Goal: Task Accomplishment & Management: Use online tool/utility

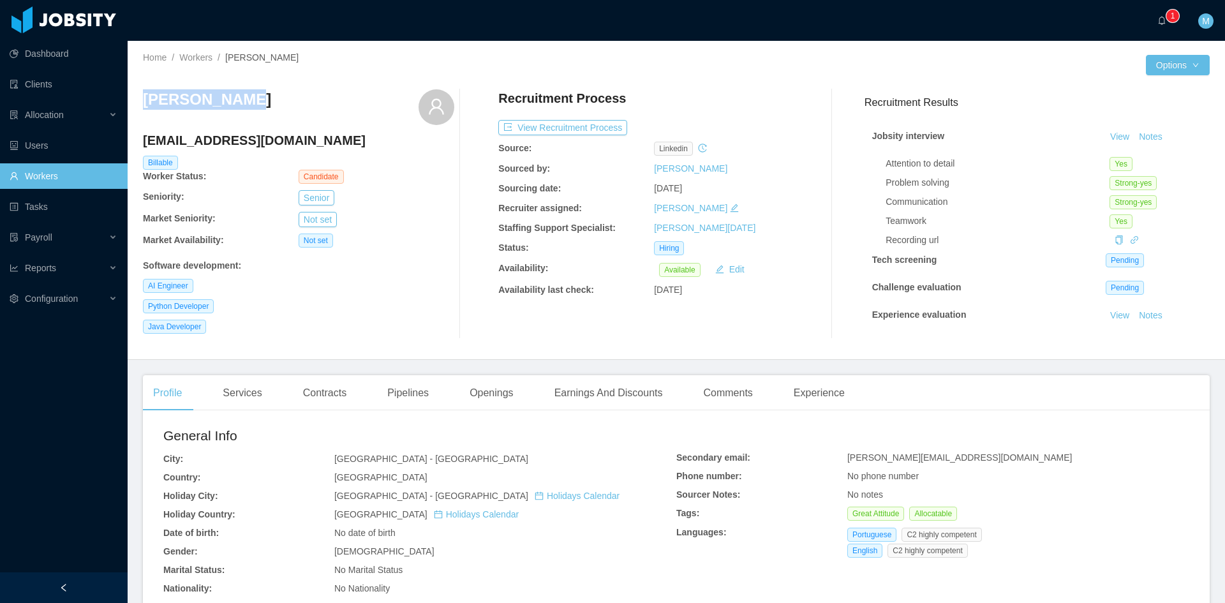
drag, startPoint x: 227, startPoint y: 101, endPoint x: 146, endPoint y: 105, distance: 81.1
click at [146, 105] on div "[PERSON_NAME]" at bounding box center [298, 107] width 311 height 36
copy h3 "[PERSON_NAME]"
click at [239, 391] on div "Services" at bounding box center [242, 393] width 59 height 36
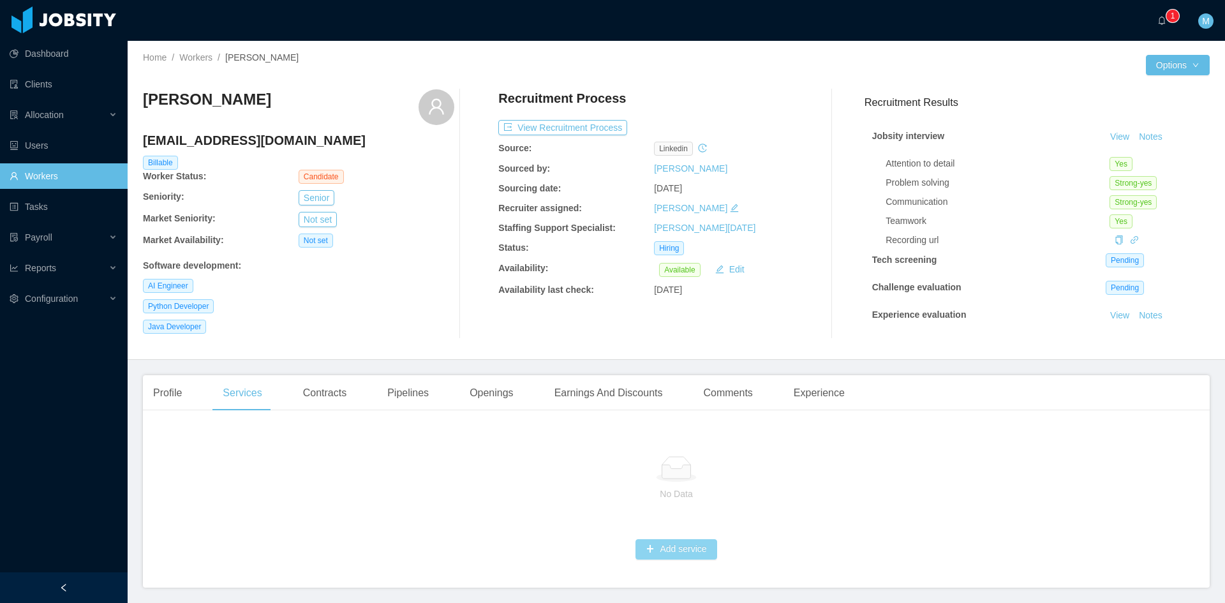
click at [651, 548] on button "Add service" at bounding box center [676, 549] width 81 height 20
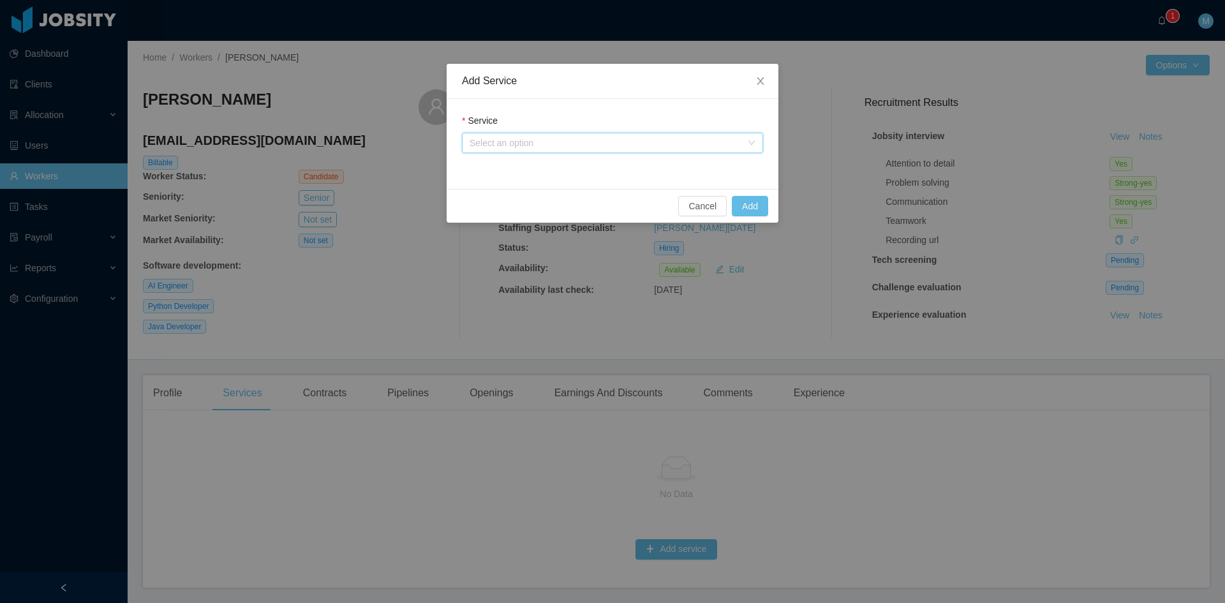
click at [544, 135] on div "Select an option" at bounding box center [609, 142] width 278 height 19
click at [751, 80] on span "Close" at bounding box center [761, 82] width 36 height 36
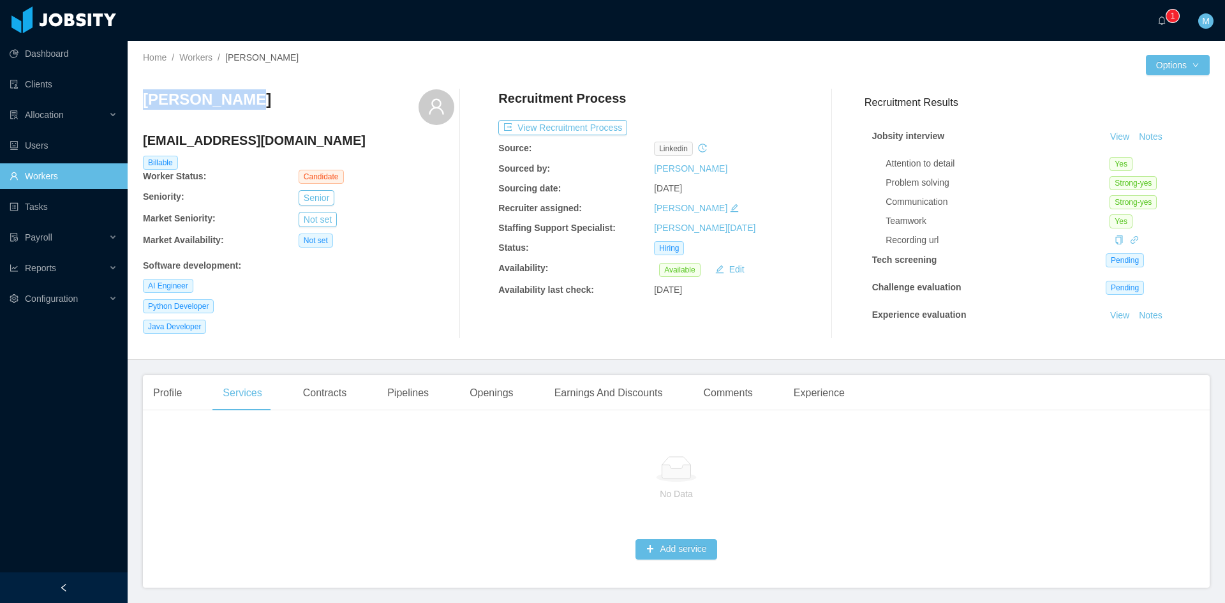
drag, startPoint x: 178, startPoint y: 114, endPoint x: 135, endPoint y: 112, distance: 42.8
click at [135, 112] on div "Home / Workers / Danilo Silva / Options Danilo Silva danilo_hgds2@hotmail.com B…" at bounding box center [677, 200] width 1098 height 319
copy h3 "Danilo Silva"
click at [324, 385] on div "Contracts" at bounding box center [325, 393] width 64 height 36
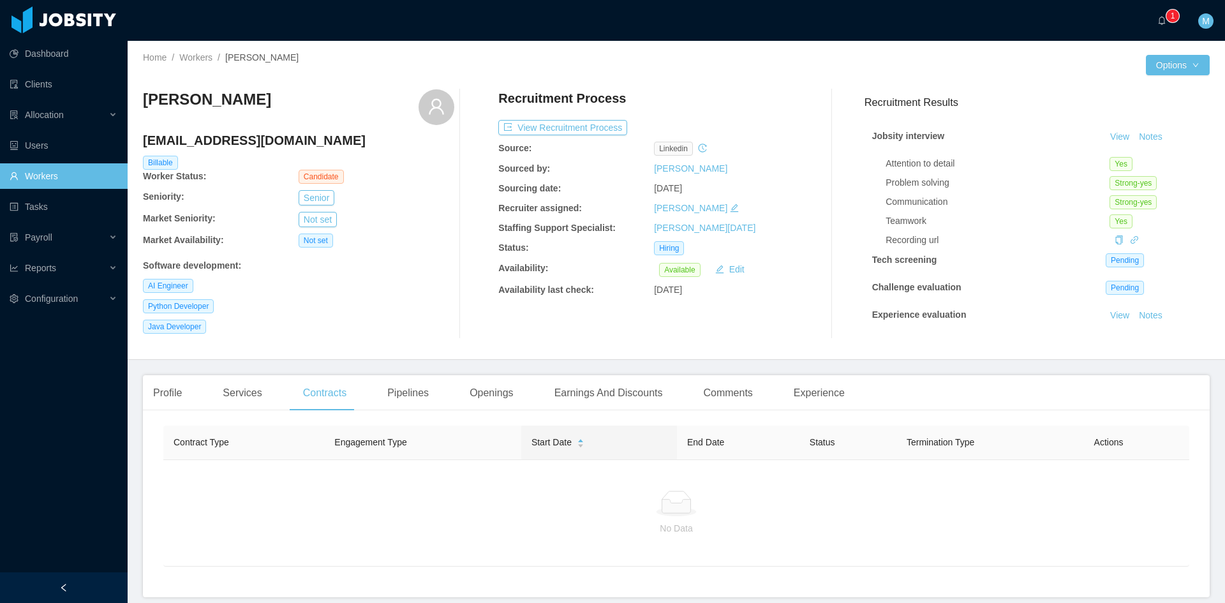
click at [403, 290] on div "AI Engineer" at bounding box center [298, 286] width 311 height 14
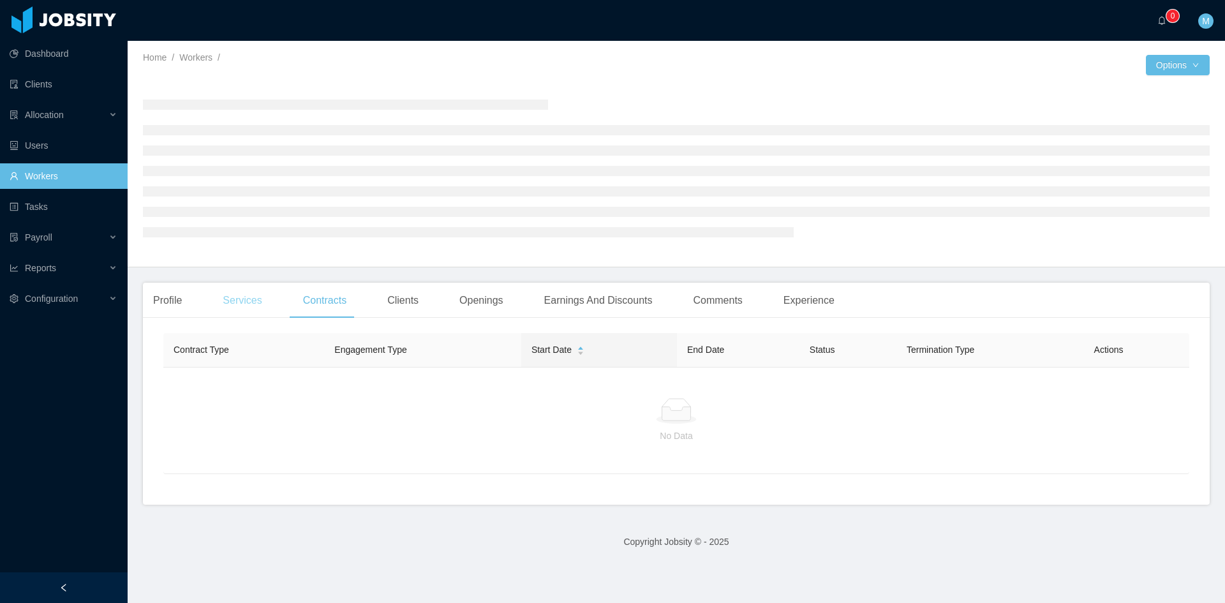
click at [251, 298] on div "Services" at bounding box center [242, 301] width 59 height 36
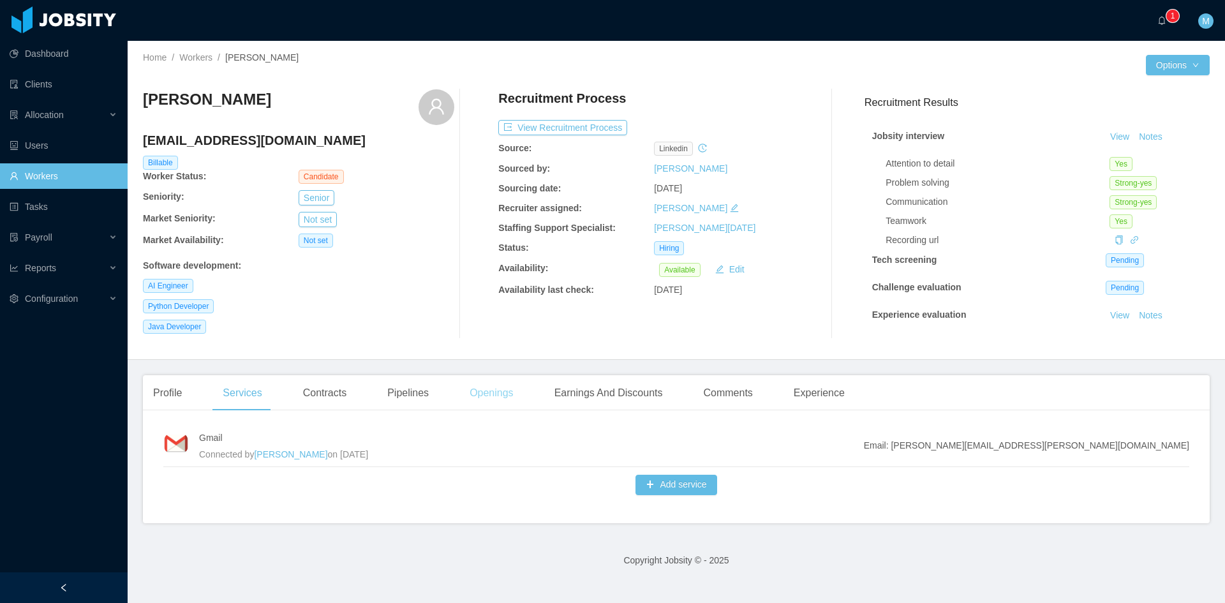
click at [491, 391] on div "Openings" at bounding box center [491, 393] width 64 height 36
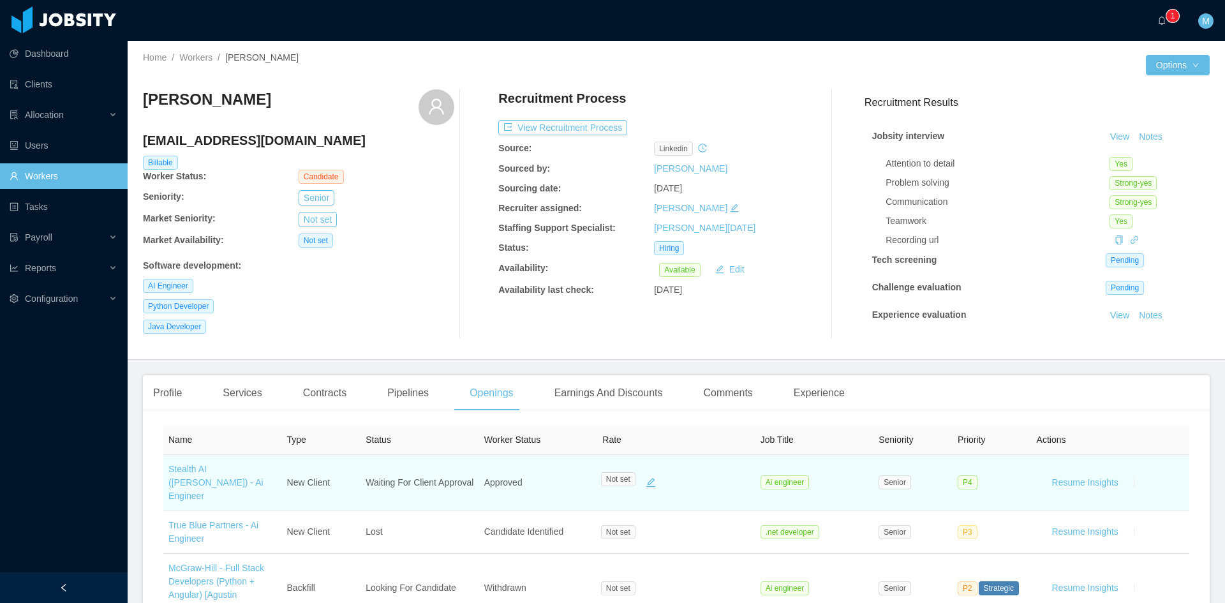
scroll to position [107, 0]
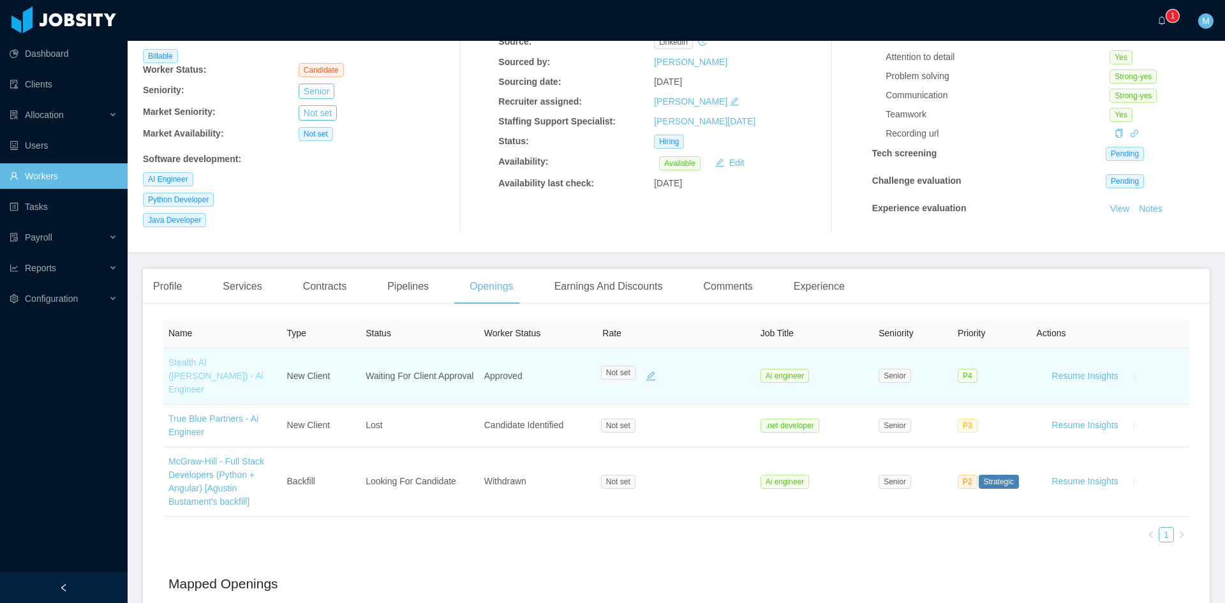
click at [201, 362] on link "Stealth AI (Erkang Zheng) - Ai Engineer" at bounding box center [215, 375] width 95 height 37
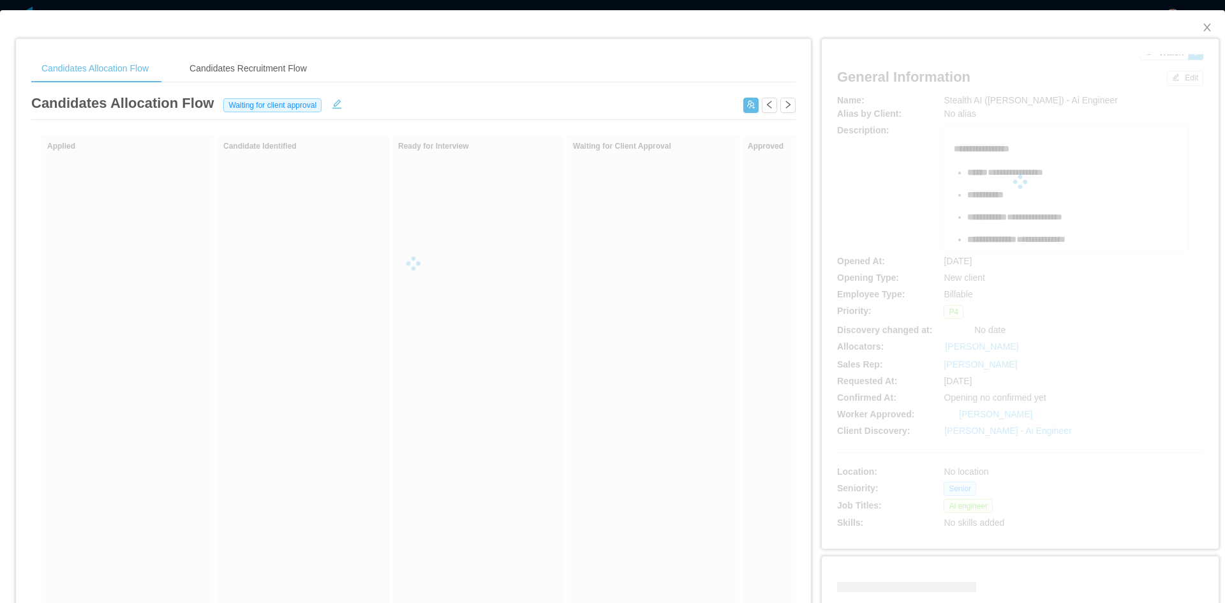
drag, startPoint x: 937, startPoint y: 101, endPoint x: 975, endPoint y: 100, distance: 37.7
click at [976, 98] on div at bounding box center [1020, 181] width 366 height 255
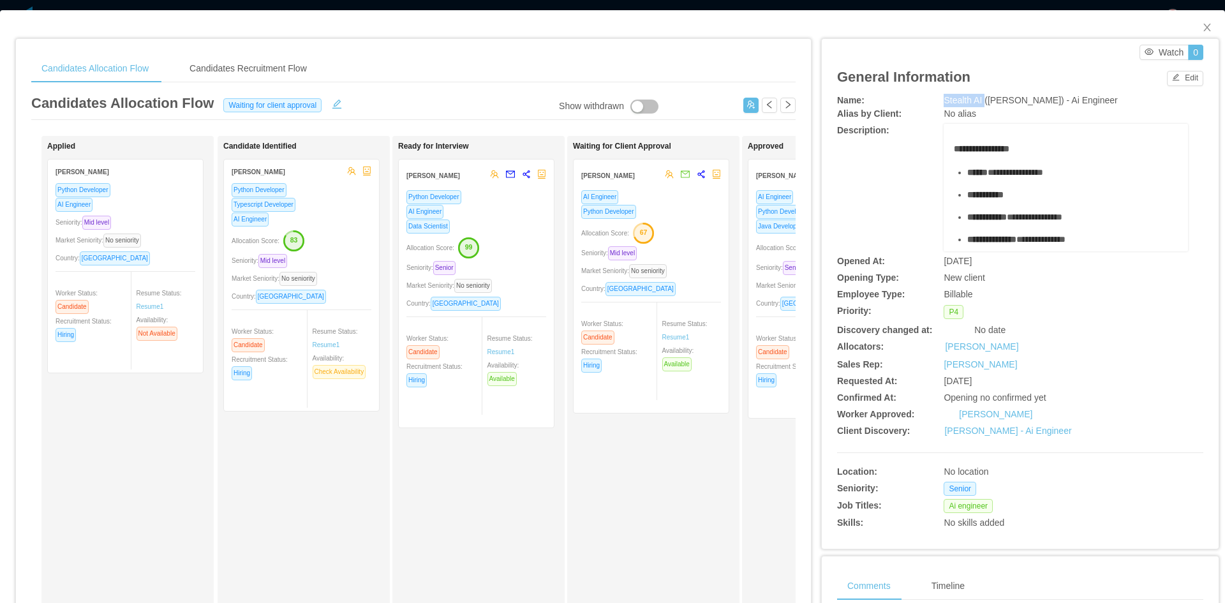
drag, startPoint x: 976, startPoint y: 101, endPoint x: 932, endPoint y: 100, distance: 43.4
click at [932, 100] on div "Name: Stealth AI (Erkang Zheng) - Ai Engineer" at bounding box center [1020, 100] width 366 height 13
copy div "Stealth AI"
drag, startPoint x: 1045, startPoint y: 102, endPoint x: 1097, endPoint y: 98, distance: 52.5
click at [1097, 98] on div "Stealth AI (Erkang Zheng) - Ai Engineer" at bounding box center [1066, 100] width 244 height 13
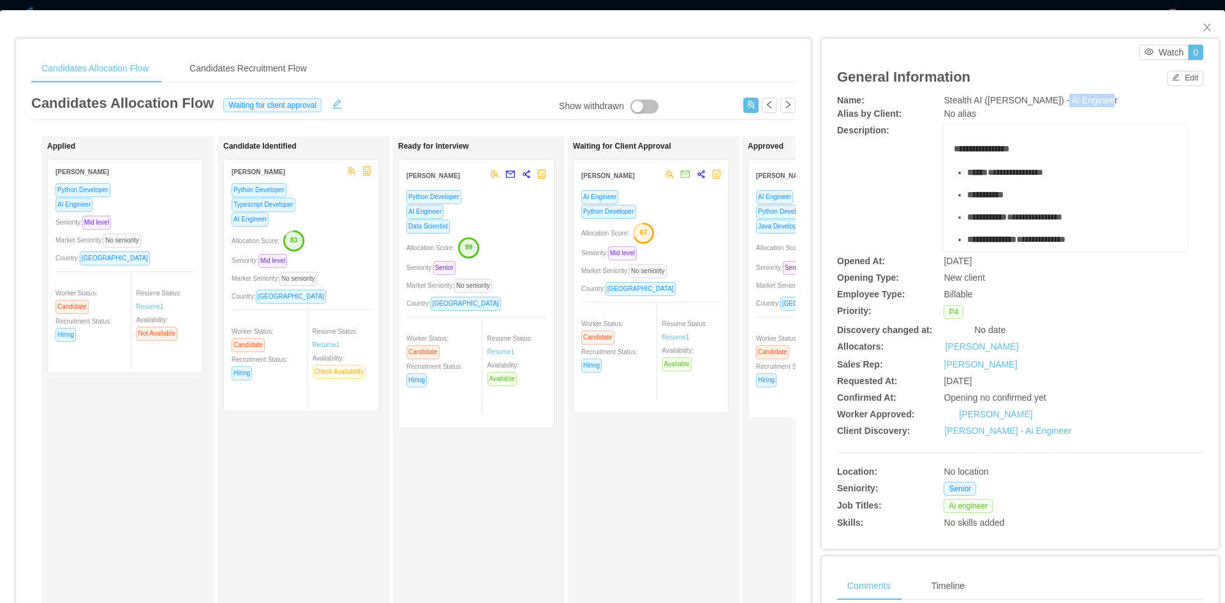
copy span "Ai Engineer"
click at [1192, 29] on span "Close" at bounding box center [1208, 28] width 36 height 36
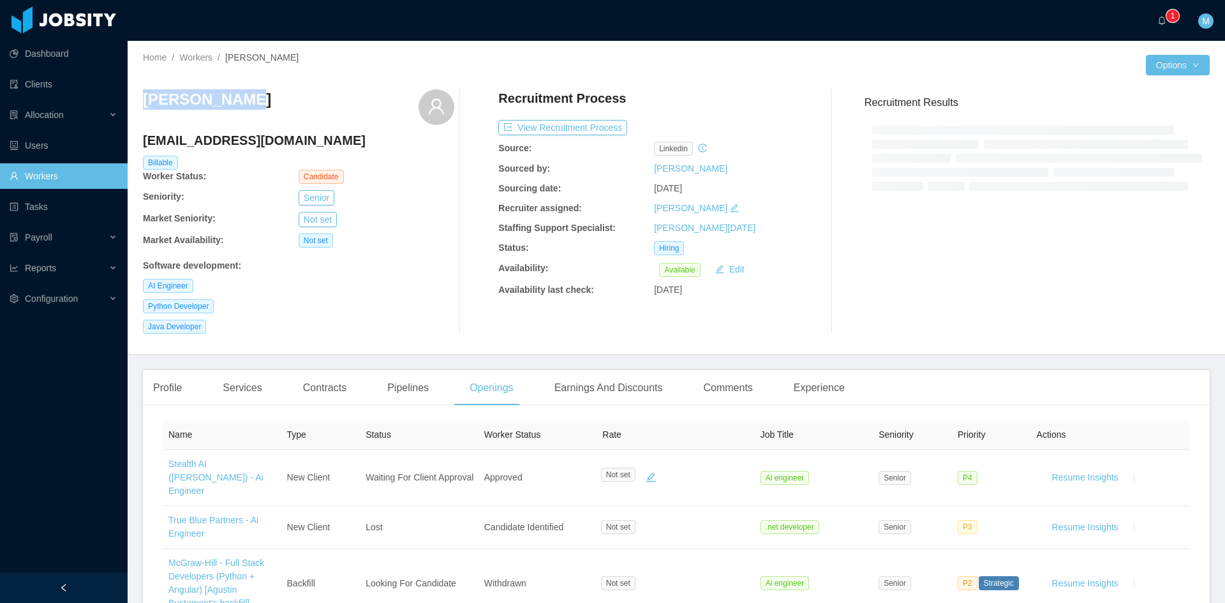
drag, startPoint x: 227, startPoint y: 102, endPoint x: 138, endPoint y: 94, distance: 88.5
click at [138, 94] on div "Home / Workers / Danilo Silva / Options Danilo Silva danilo_hgds2@hotmail.com B…" at bounding box center [677, 198] width 1098 height 314
copy h3 "Danilo Silva"
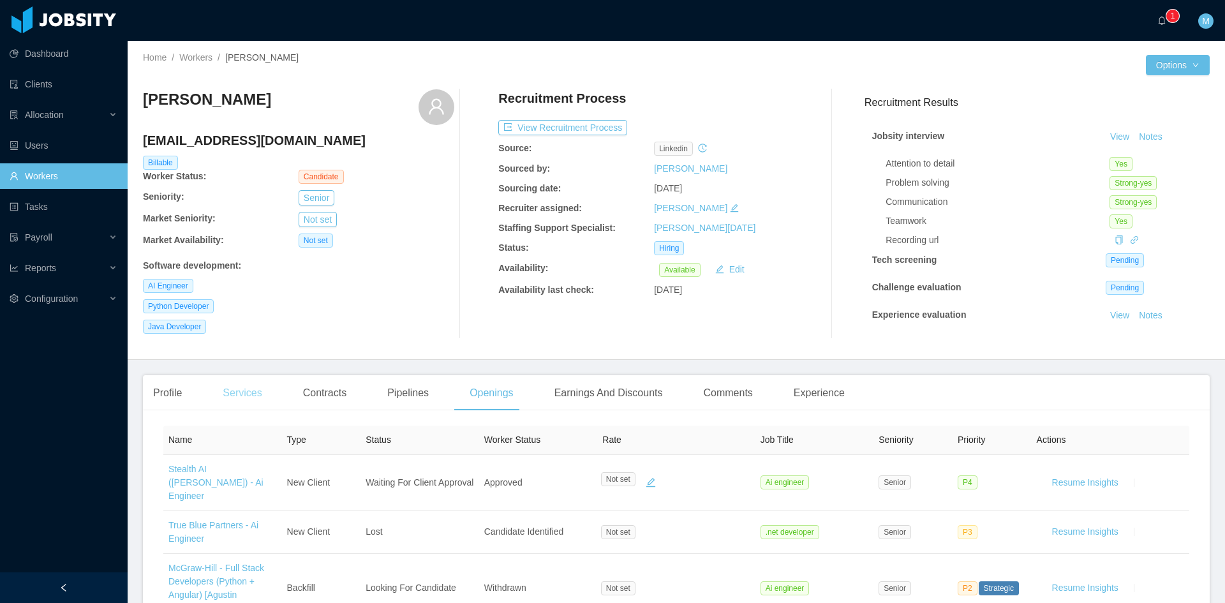
click at [230, 396] on div "Services" at bounding box center [242, 393] width 59 height 36
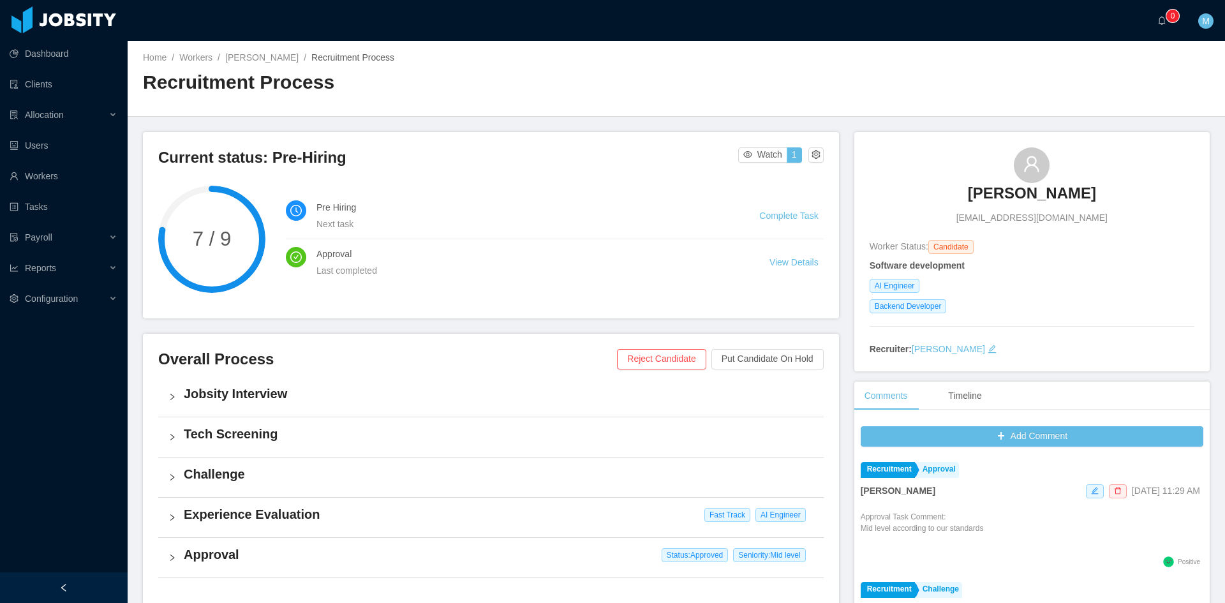
scroll to position [325, 0]
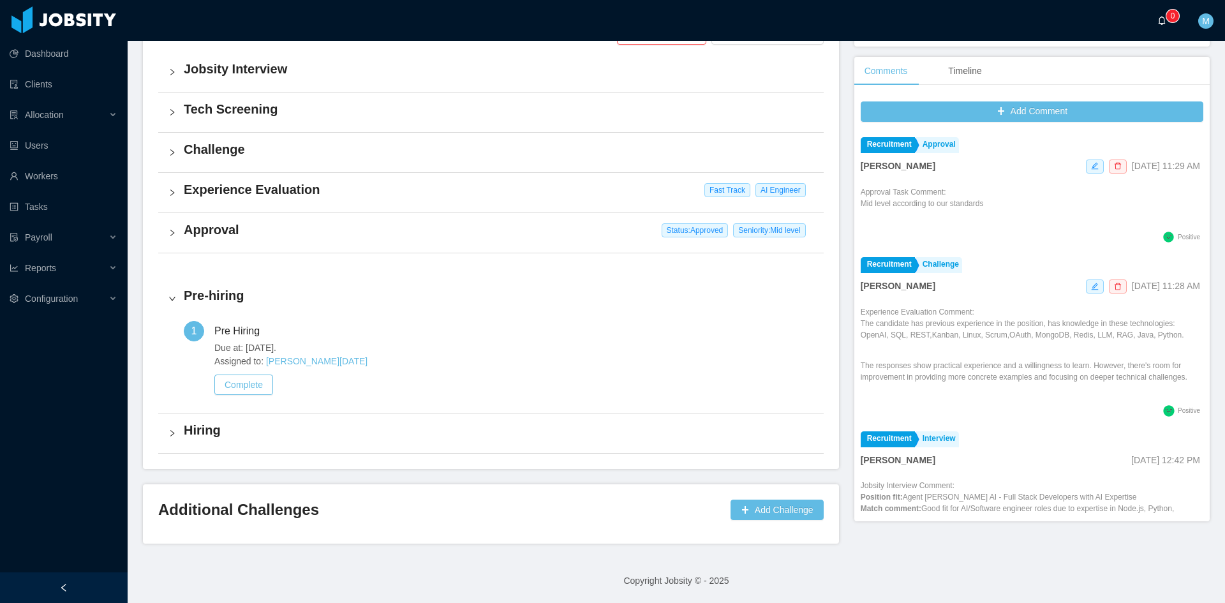
click at [1158, 17] on a=83ded146-cd66-4514-80a8-9a7b1e1b5eb6/Matias%20Marin"] "0" at bounding box center [1165, 20] width 15 height 41
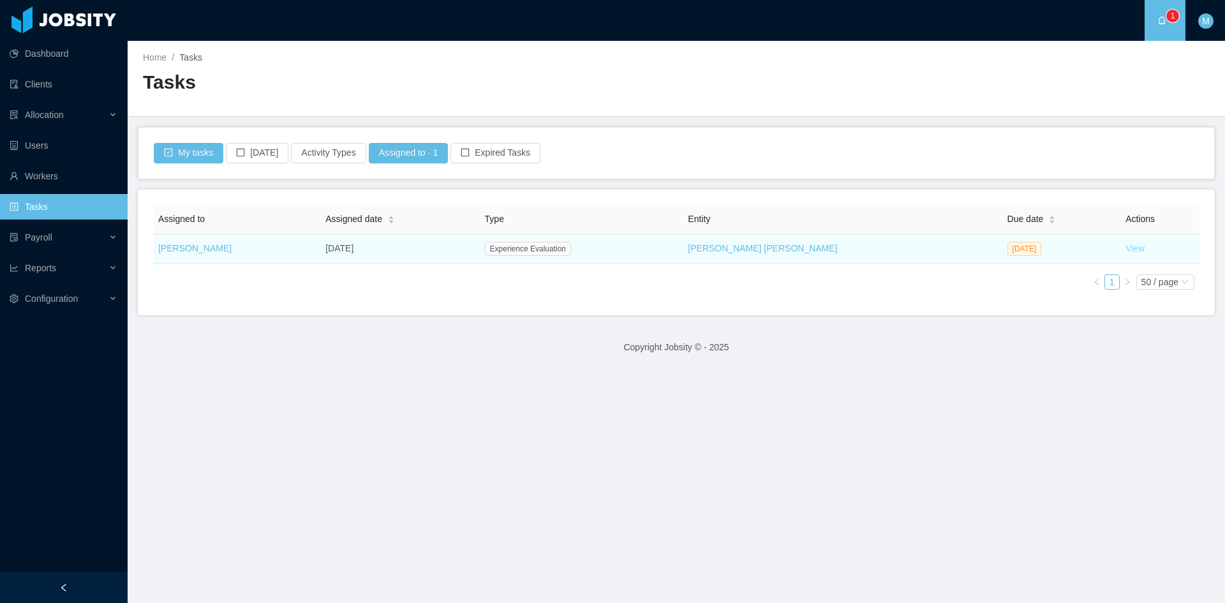
click at [1127, 252] on link "View" at bounding box center [1135, 248] width 19 height 10
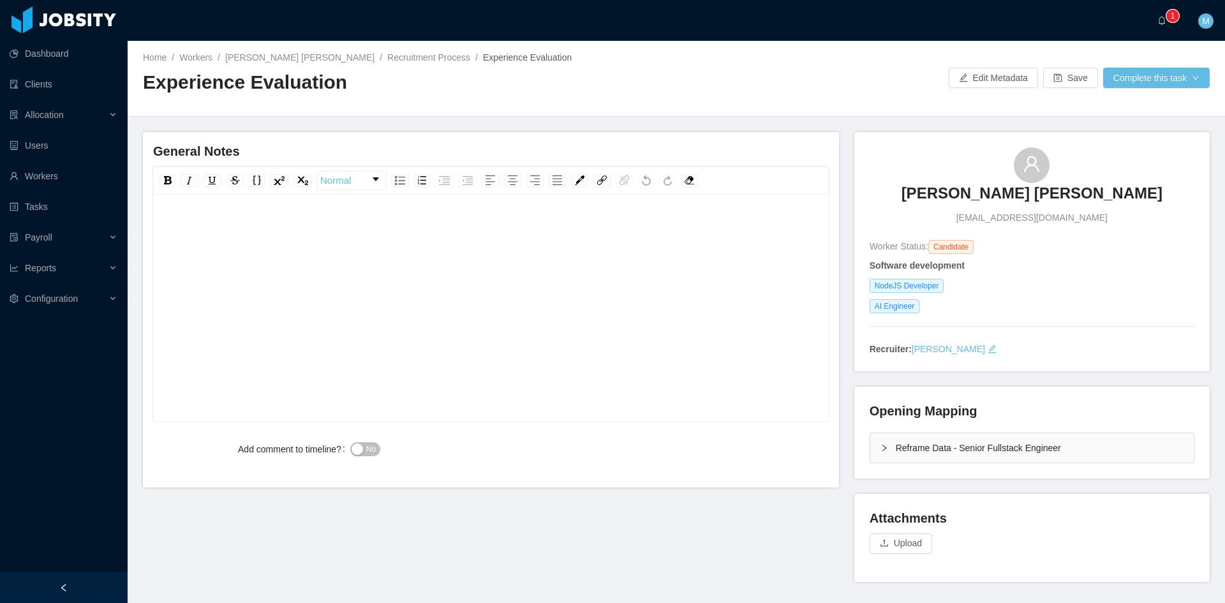
click at [881, 450] on icon "icon: right" at bounding box center [885, 448] width 8 height 8
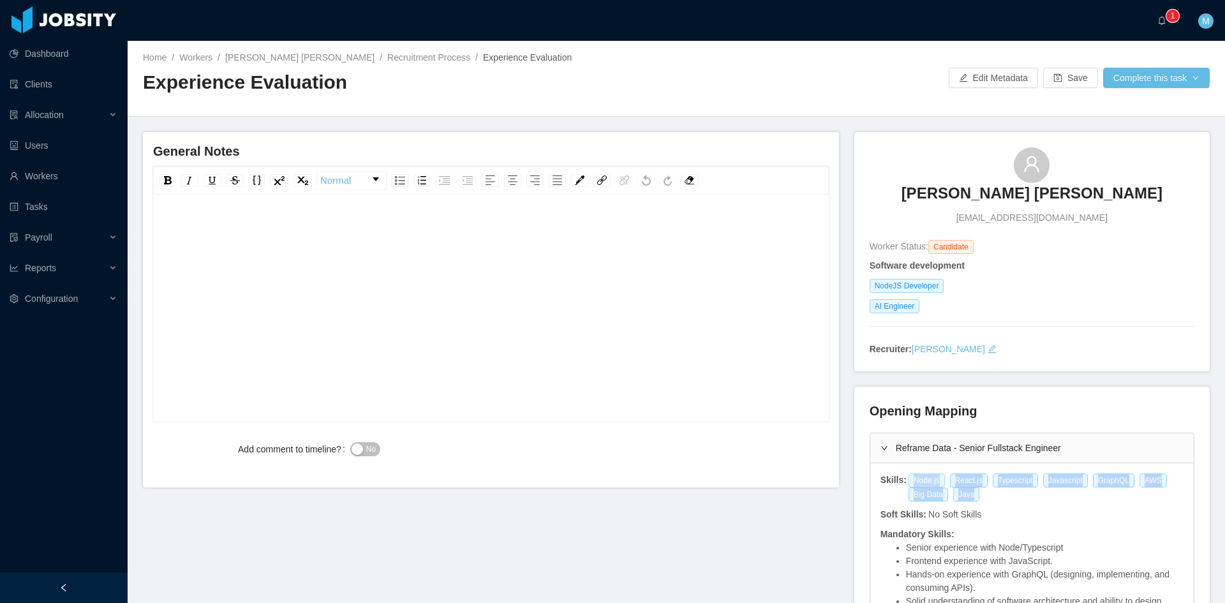
drag, startPoint x: 964, startPoint y: 497, endPoint x: 904, endPoint y: 481, distance: 61.5
click at [908, 481] on div "Node.js React.js Typescript Javascript GraphQL AWS Big Data Java" at bounding box center [1046, 488] width 277 height 28
copy div "Node.js React.js Typescript Javascript GraphQL AWS Big Data Java"
click at [327, 280] on div "rdw-editor" at bounding box center [491, 327] width 656 height 223
click at [552, 228] on div "**********" at bounding box center [491, 229] width 656 height 26
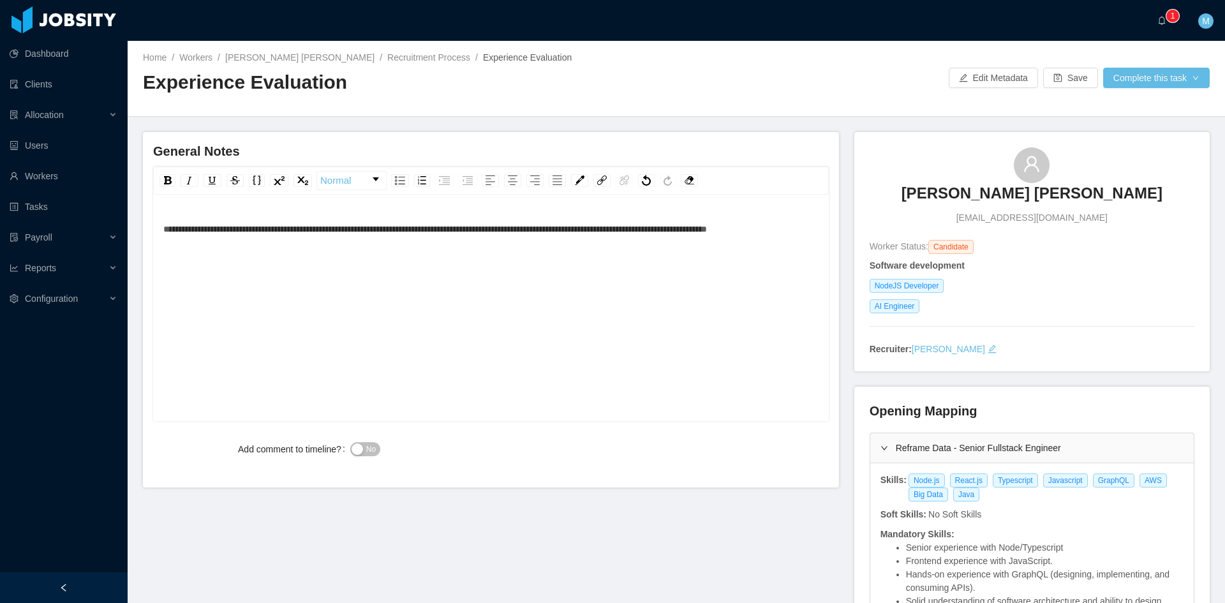
click at [310, 242] on div "**********" at bounding box center [491, 229] width 656 height 26
click at [445, 261] on div "**********" at bounding box center [491, 241] width 656 height 51
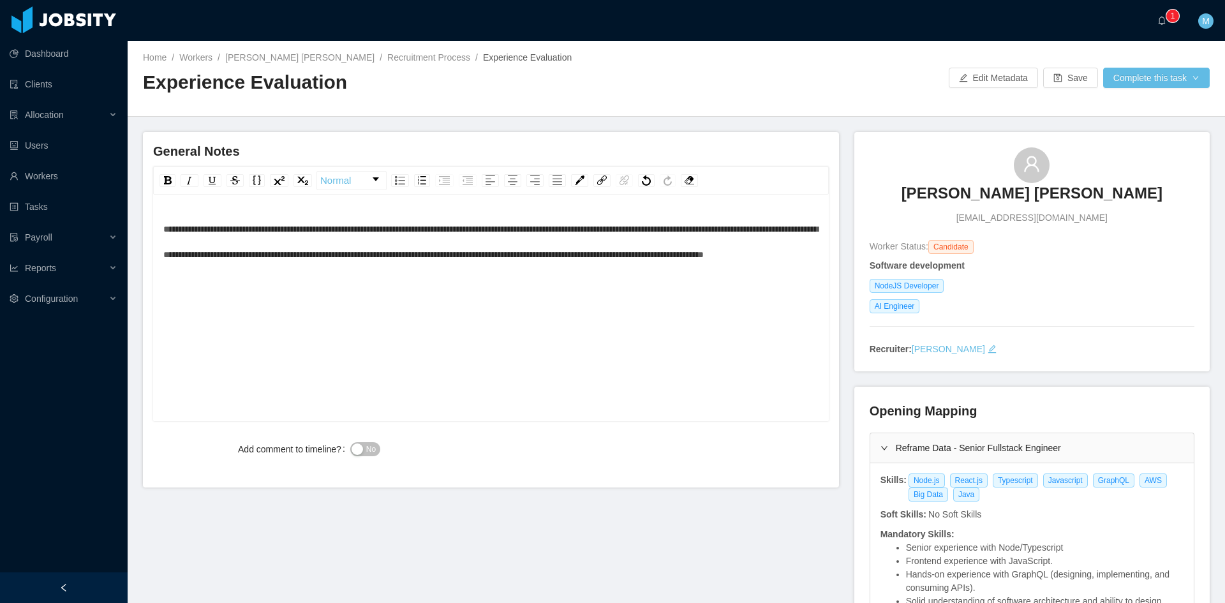
click at [452, 267] on div "**********" at bounding box center [491, 241] width 656 height 51
click at [370, 455] on span "No" at bounding box center [371, 449] width 10 height 13
